Goal: Task Accomplishment & Management: Use online tool/utility

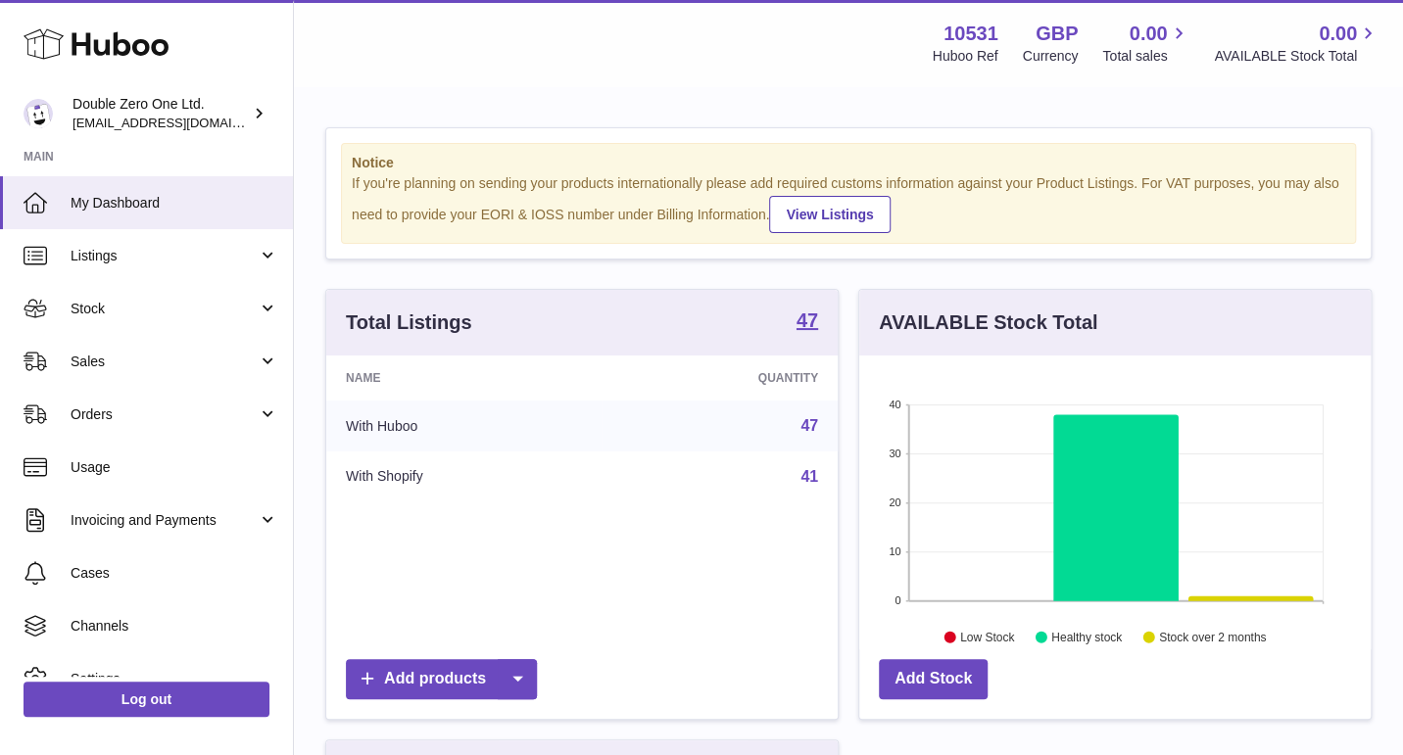
click at [136, 355] on span "Sales" at bounding box center [164, 362] width 187 height 19
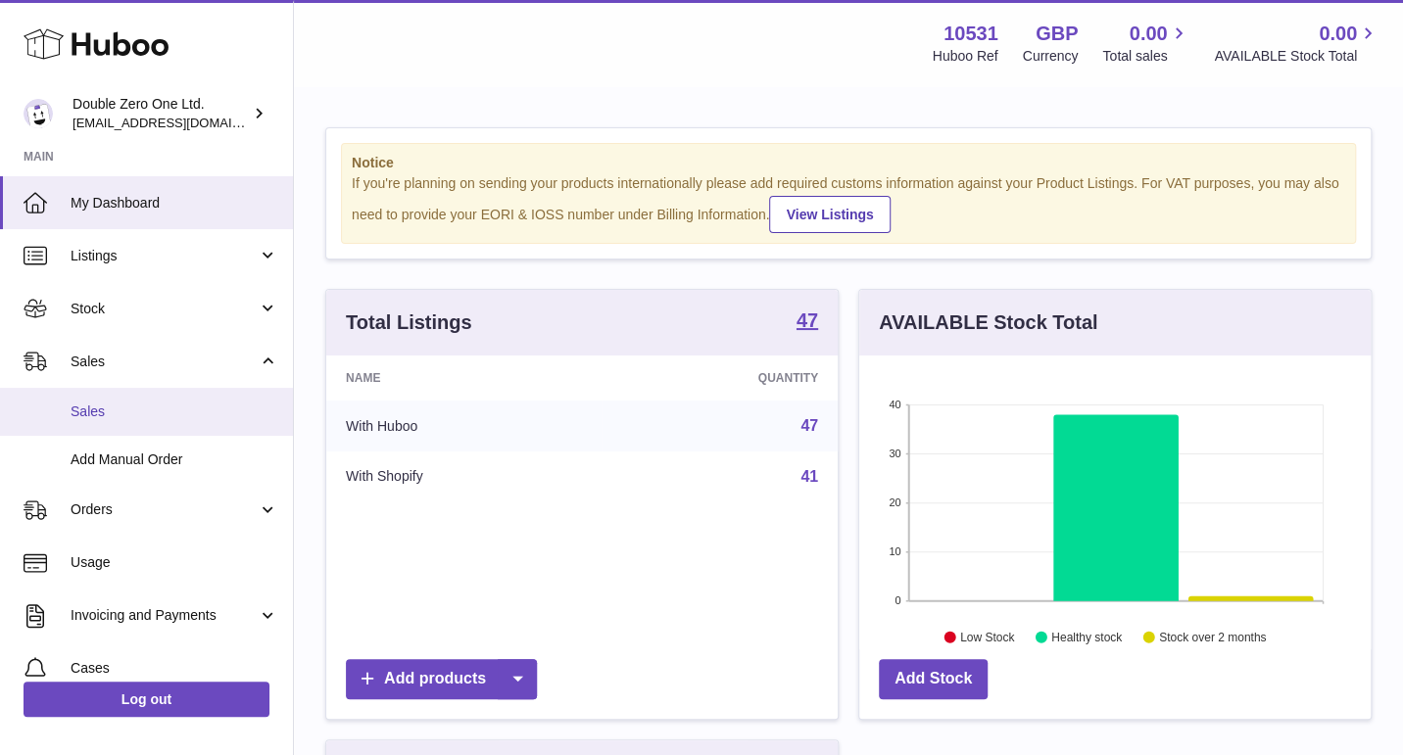
click at [143, 417] on span "Sales" at bounding box center [175, 412] width 208 height 19
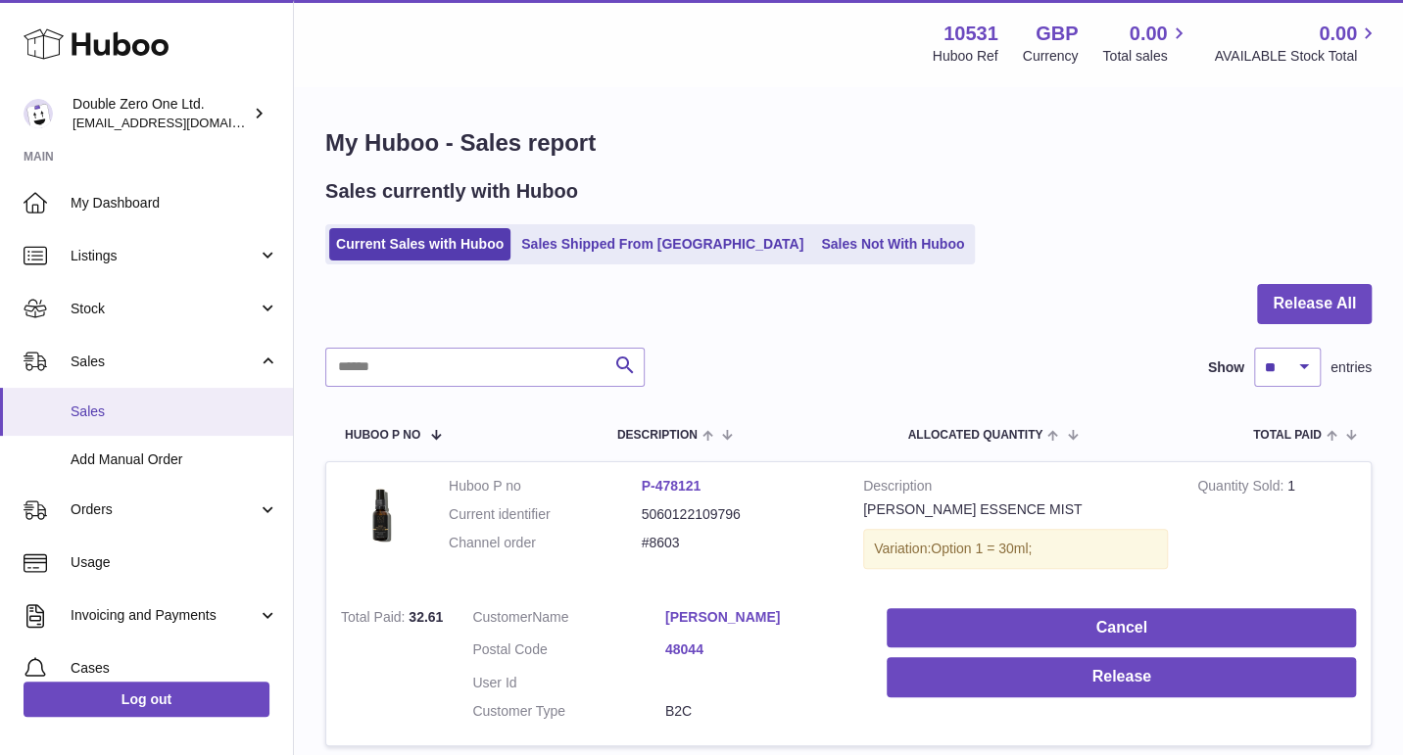
click at [114, 405] on span "Sales" at bounding box center [175, 412] width 208 height 19
click at [103, 408] on span "Sales" at bounding box center [175, 412] width 208 height 19
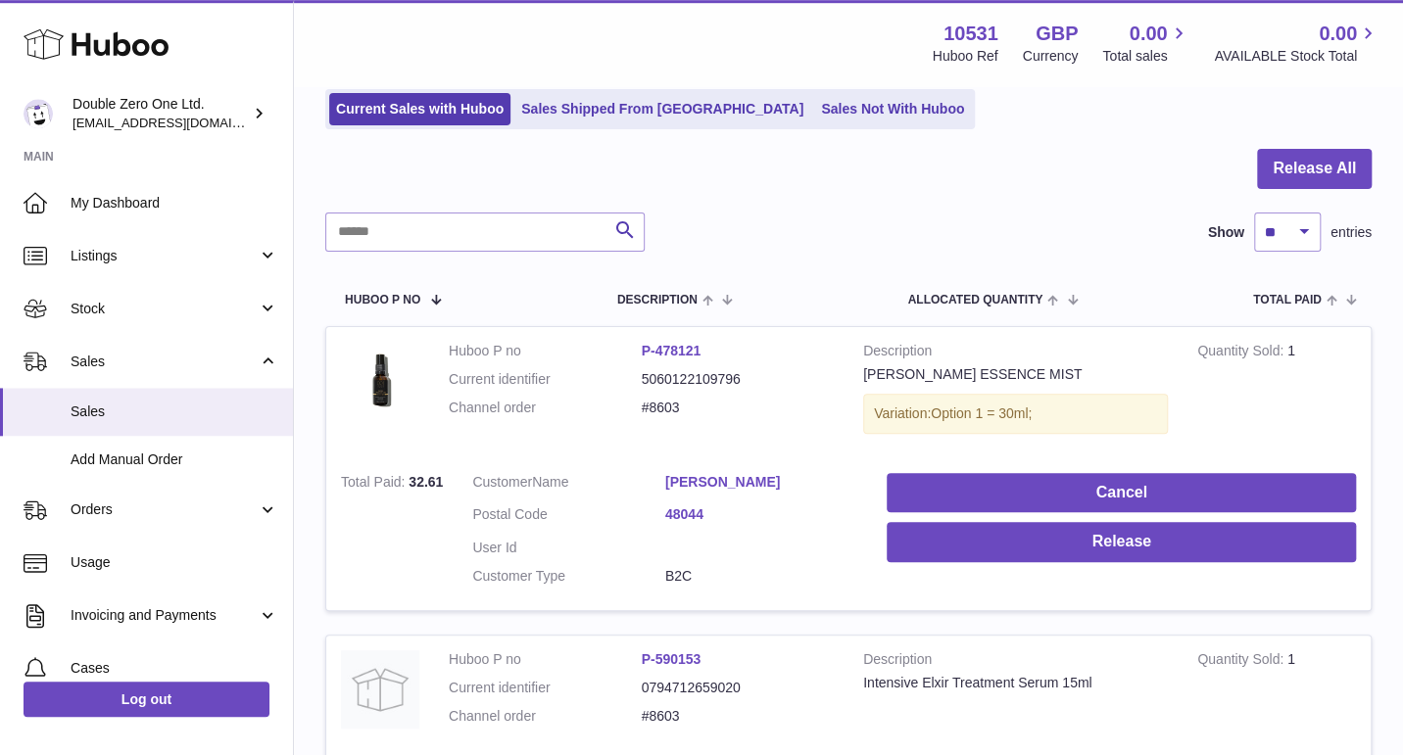
scroll to position [55, 0]
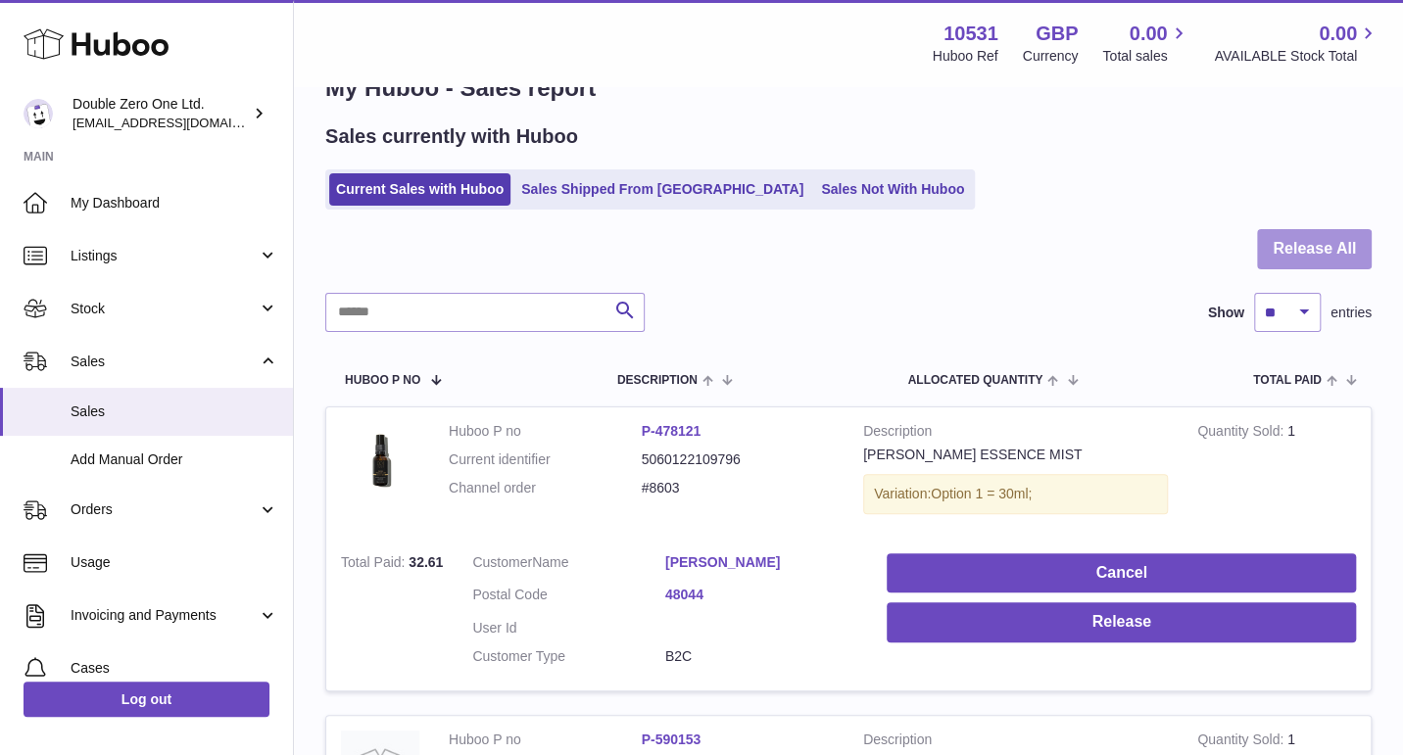
click at [1299, 245] on button "Release All" at bounding box center [1314, 249] width 115 height 40
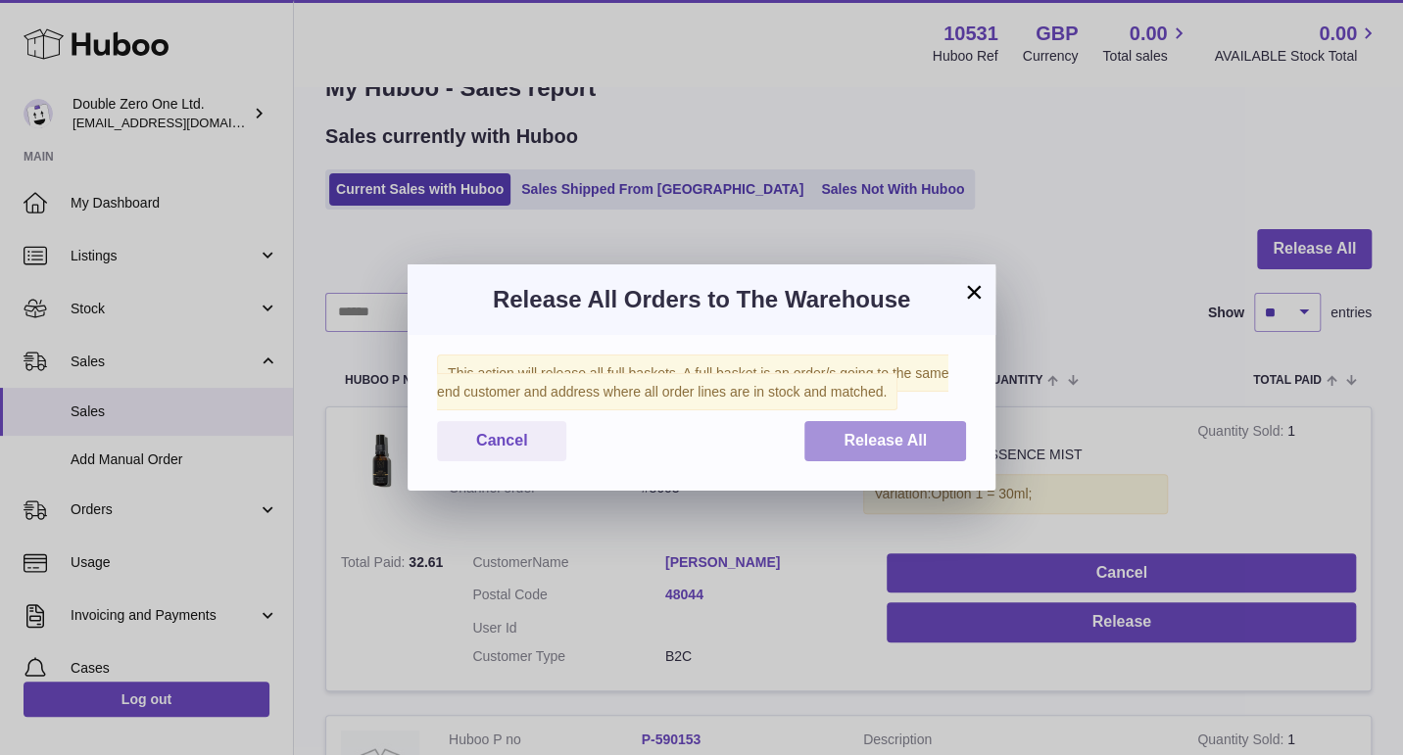
click at [873, 428] on button "Release All" at bounding box center [885, 441] width 162 height 40
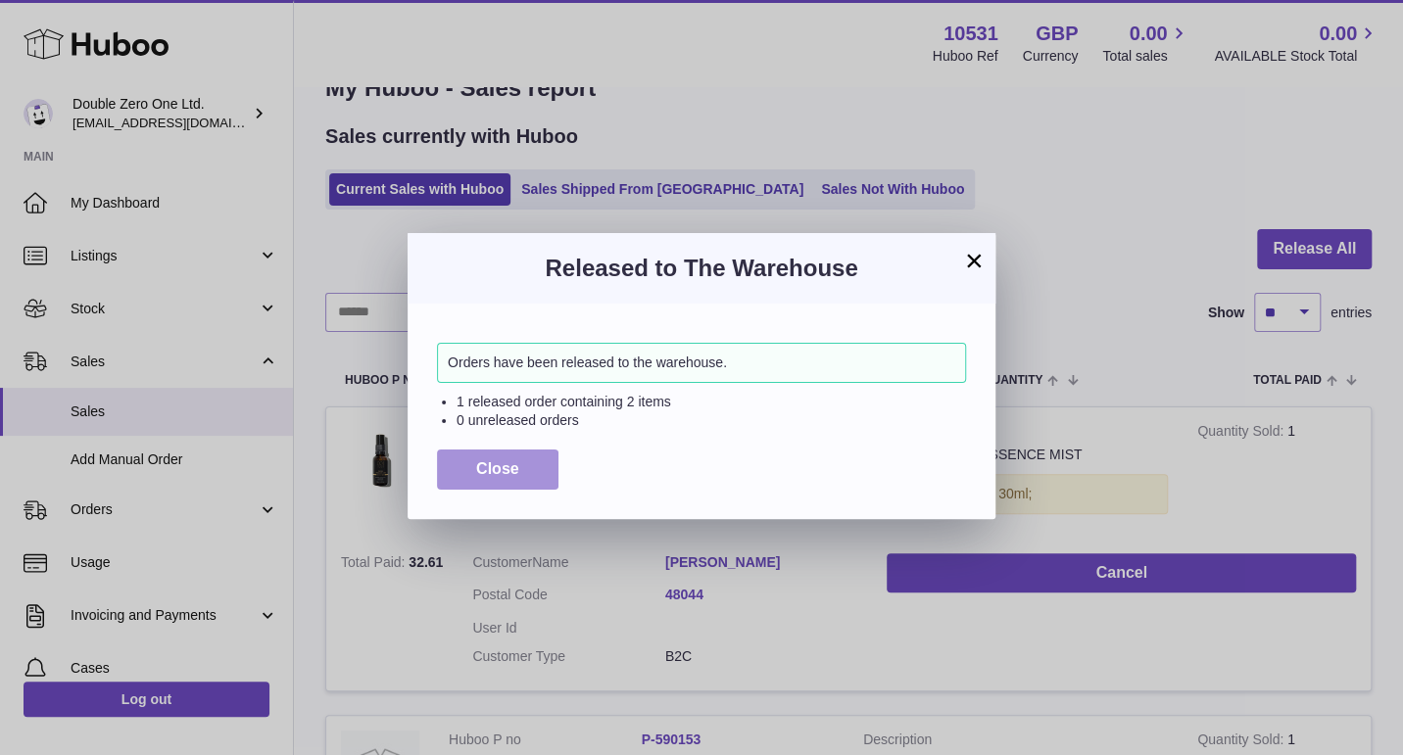
click at [453, 480] on button "Close" at bounding box center [497, 470] width 121 height 40
